Goal: Information Seeking & Learning: Check status

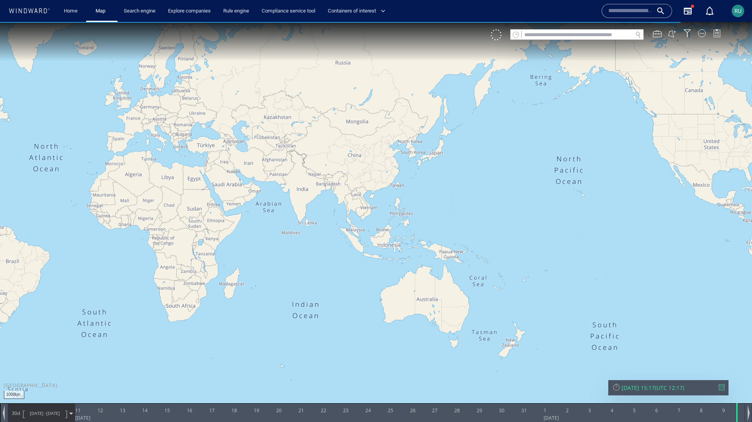
click at [530, 38] on input "text" at bounding box center [577, 35] width 111 height 11
paste input "**********"
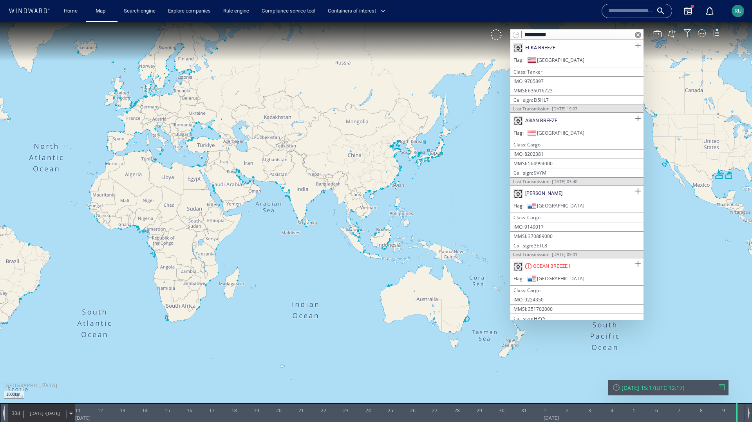
type input "**********"
click at [635, 47] on span at bounding box center [638, 46] width 10 height 10
